Goal: Communication & Community: Answer question/provide support

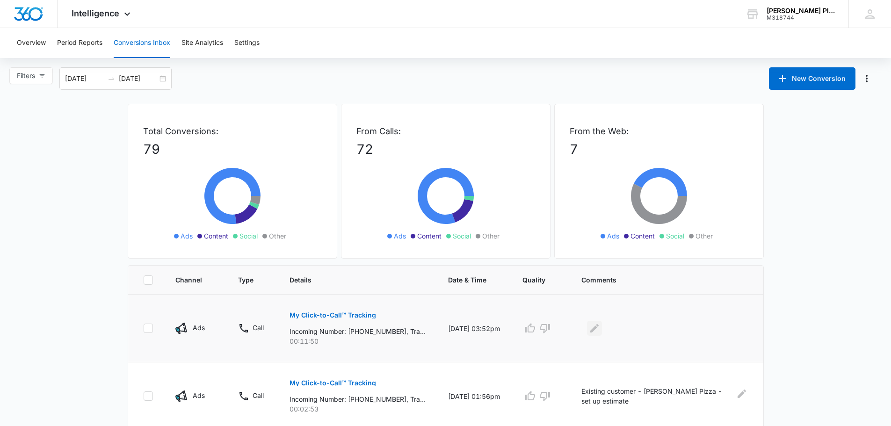
click at [599, 329] on icon "Edit Comments" at bounding box center [594, 328] width 8 height 8
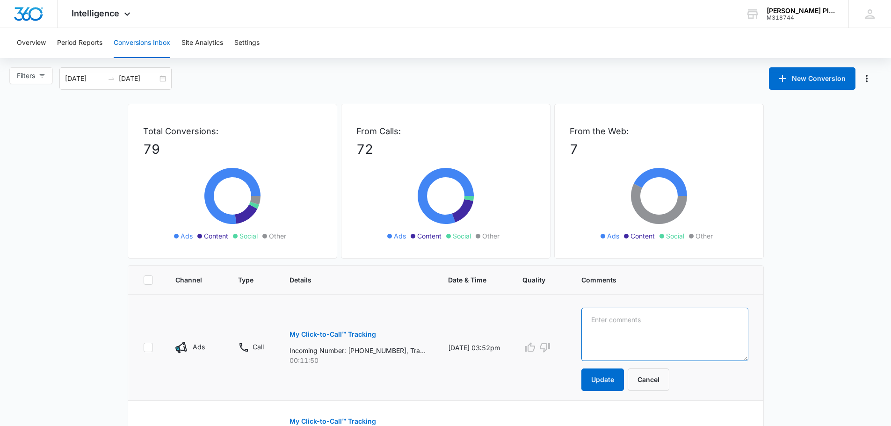
click at [598, 315] on textarea at bounding box center [664, 334] width 167 height 53
type textarea "Caller wanting a plumber for new construction of a warehouse."
click at [604, 380] on button "Update" at bounding box center [602, 380] width 43 height 22
